Goal: Transaction & Acquisition: Purchase product/service

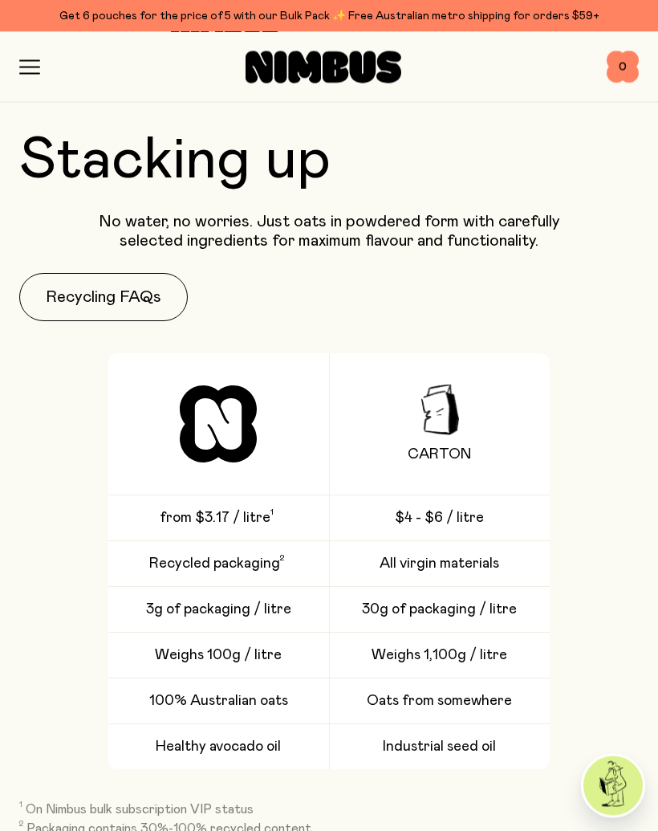
scroll to position [3175, 0]
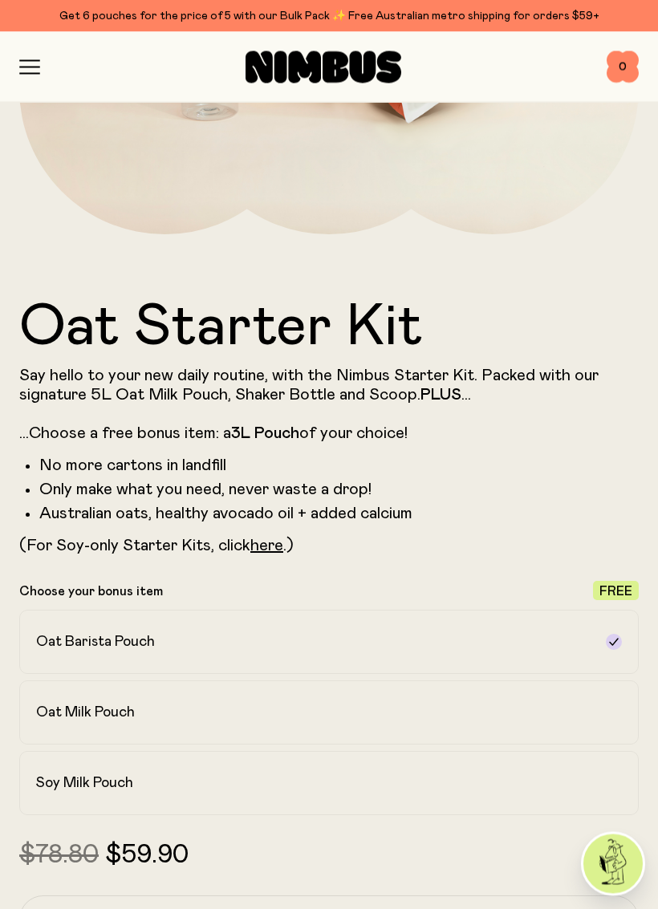
scroll to position [507, 0]
click at [95, 782] on h2 "Soy Milk Pouch" at bounding box center [84, 783] width 97 height 19
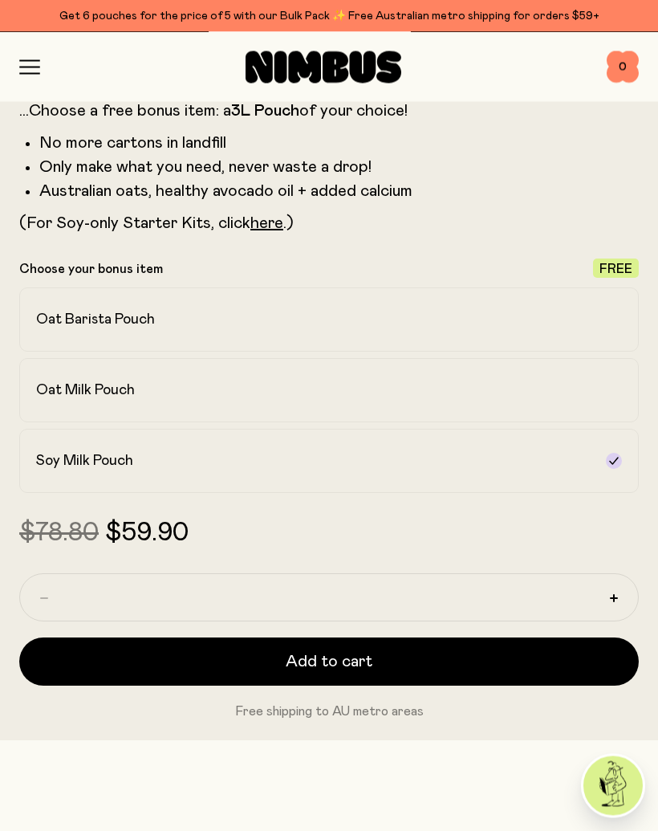
scroll to position [830, 0]
click at [364, 656] on span "Add to cart" at bounding box center [329, 661] width 87 height 22
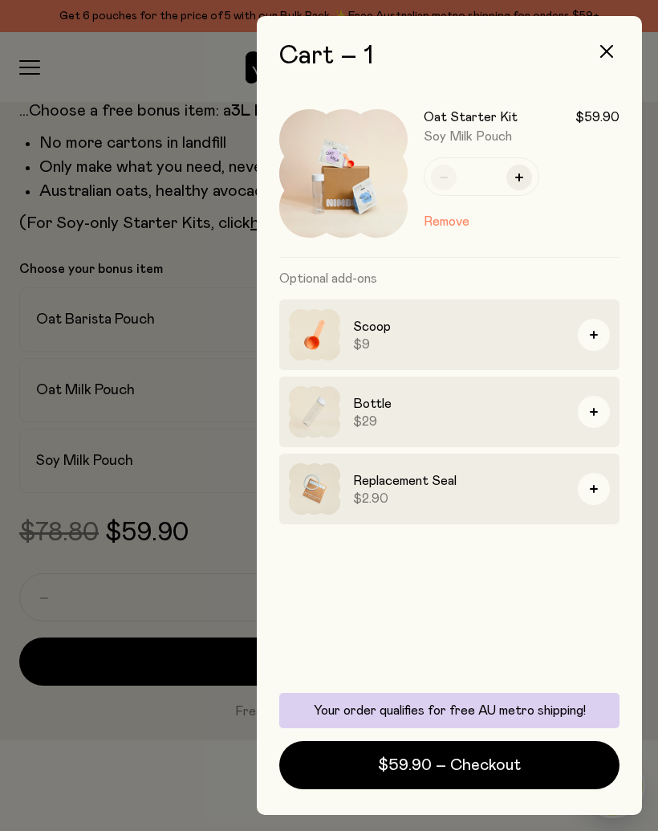
click at [418, 760] on span "$59.90 – Checkout" at bounding box center [449, 765] width 143 height 22
click at [396, 762] on span "$59.90 – Checkout" at bounding box center [449, 765] width 143 height 22
click at [440, 766] on span "$59.90 – Checkout" at bounding box center [449, 765] width 143 height 22
click at [486, 767] on span "$59.90 – Checkout" at bounding box center [449, 765] width 143 height 22
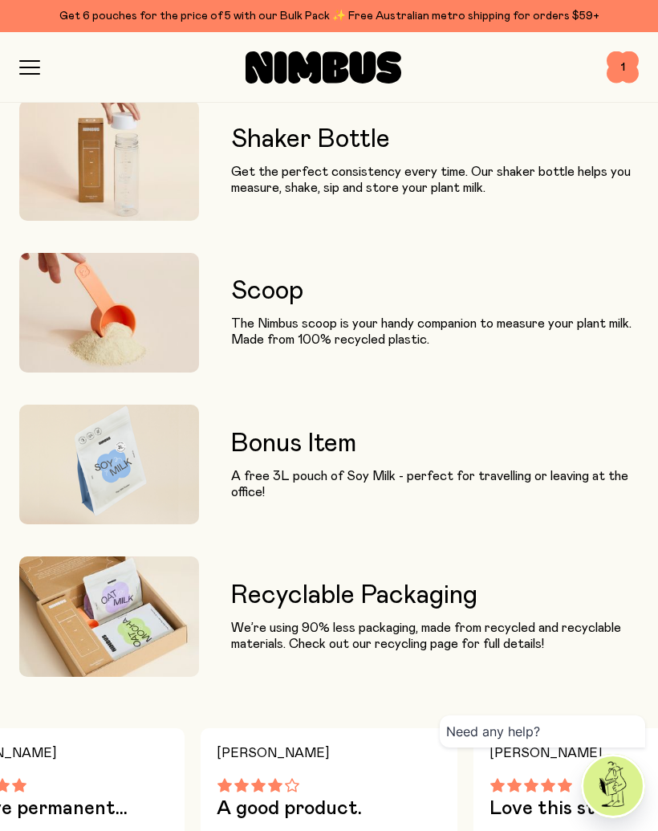
scroll to position [1556, 0]
